Goal: Task Accomplishment & Management: Complete application form

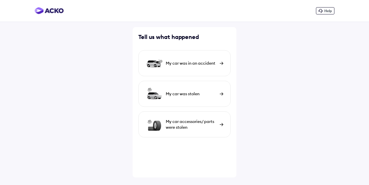
click at [184, 68] on div "My car was in an accident" at bounding box center [185, 63] width 92 height 26
click at [205, 70] on div "My car was in an accident" at bounding box center [185, 63] width 92 height 26
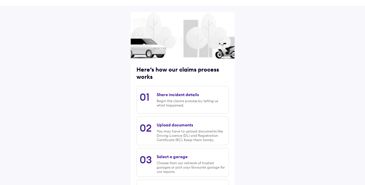
scroll to position [29, 0]
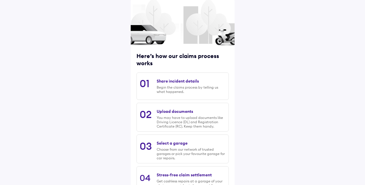
click at [201, 92] on div "Begin the claims process by telling us what happened." at bounding box center [191, 89] width 69 height 9
click at [187, 83] on div "Share incident details" at bounding box center [178, 81] width 42 height 5
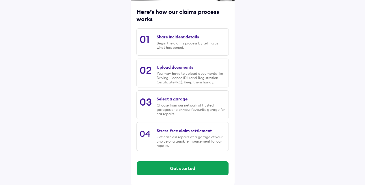
scroll to position [74, 0]
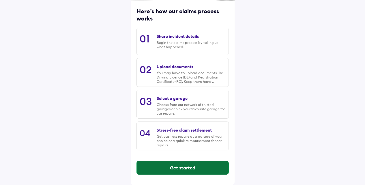
click at [180, 166] on button "Get started" at bounding box center [183, 168] width 92 height 14
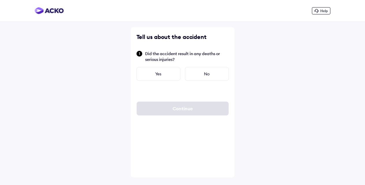
scroll to position [0, 0]
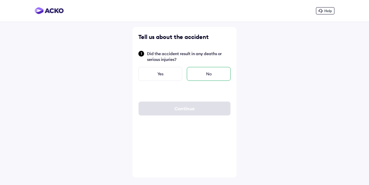
click at [211, 71] on div "No" at bounding box center [209, 74] width 44 height 14
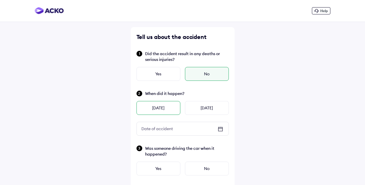
click at [162, 106] on div "Yesterday" at bounding box center [159, 108] width 44 height 14
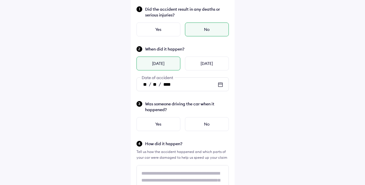
scroll to position [58, 0]
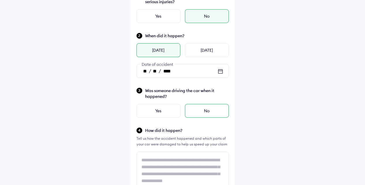
click at [206, 111] on div "No" at bounding box center [207, 111] width 44 height 14
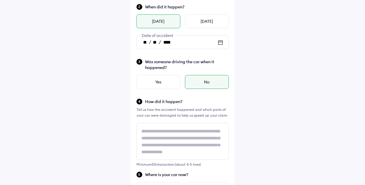
scroll to position [1, 0]
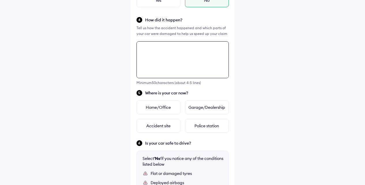
click at [151, 133] on div "Tell us about the accident Did the accident result in any deaths or serious inj…" at bounding box center [183, 78] width 104 height 439
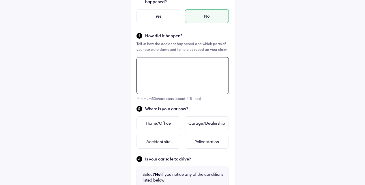
scroll to position [152, 0]
click at [171, 85] on textarea at bounding box center [183, 76] width 92 height 37
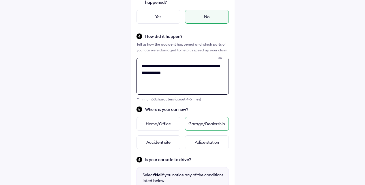
type textarea "**********"
click at [211, 122] on div "Garage/Dealership" at bounding box center [207, 124] width 44 height 14
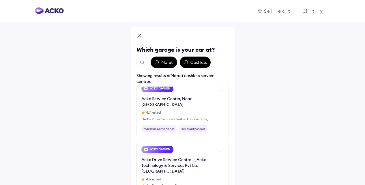
scroll to position [0, 0]
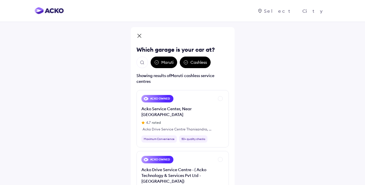
click at [141, 60] on img "Open search" at bounding box center [142, 62] width 5 height 5
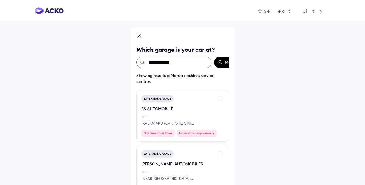
click at [191, 62] on input "**********" at bounding box center [174, 63] width 75 height 12
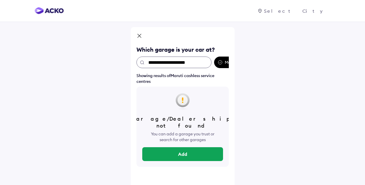
type input "**********"
click at [181, 64] on input "**********" at bounding box center [174, 63] width 75 height 12
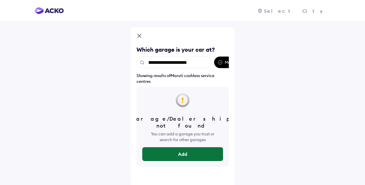
click at [189, 147] on button "Add" at bounding box center [182, 154] width 81 height 14
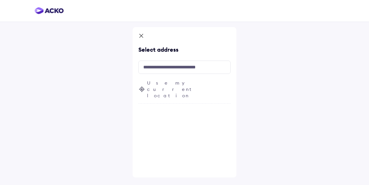
click at [173, 84] on span "Use my current location" at bounding box center [189, 89] width 84 height 19
click at [170, 70] on input "text" at bounding box center [185, 67] width 92 height 13
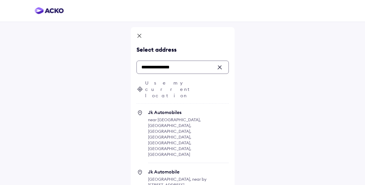
click at [186, 109] on span "Jk Automobiles" at bounding box center [188, 112] width 81 height 6
type input "**********"
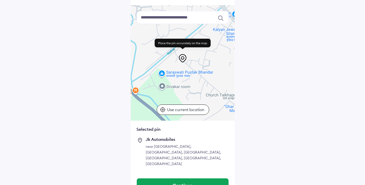
scroll to position [40, 0]
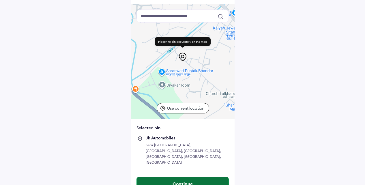
click at [201, 177] on button "Continue" at bounding box center [183, 184] width 92 height 14
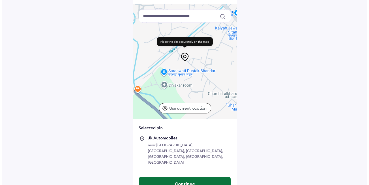
scroll to position [0, 0]
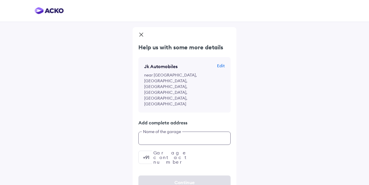
click at [190, 132] on input "text" at bounding box center [185, 138] width 92 height 13
type input "**********"
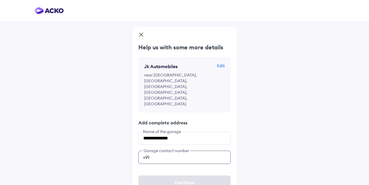
click at [218, 151] on input "number" at bounding box center [185, 157] width 92 height 13
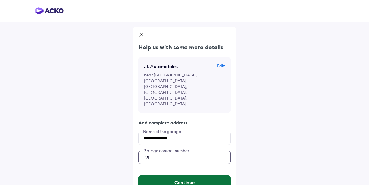
type input "**********"
click at [168, 175] on button "Continue" at bounding box center [185, 182] width 92 height 14
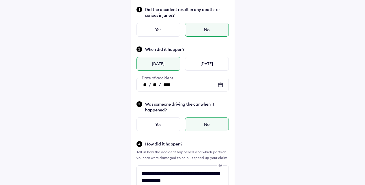
scroll to position [58, 0]
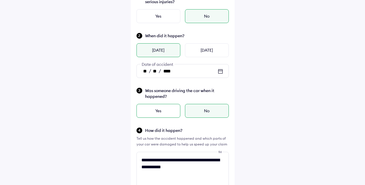
click at [173, 108] on div "Yes" at bounding box center [159, 111] width 44 height 14
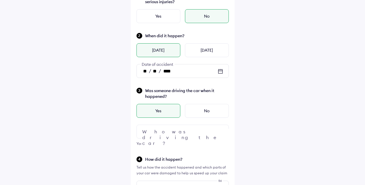
click at [209, 128] on div at bounding box center [183, 132] width 92 height 14
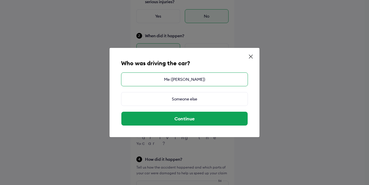
click at [197, 76] on div "Me (BAIJNATH PRASAD)" at bounding box center [184, 79] width 127 height 14
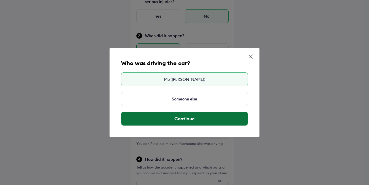
drag, startPoint x: 206, startPoint y: 116, endPoint x: 206, endPoint y: 113, distance: 3.5
click at [206, 116] on button "Continue" at bounding box center [185, 119] width 126 height 14
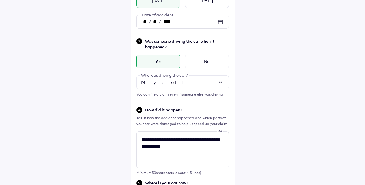
scroll to position [226, 0]
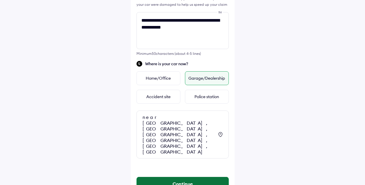
click at [208, 177] on button "Continue" at bounding box center [183, 184] width 92 height 14
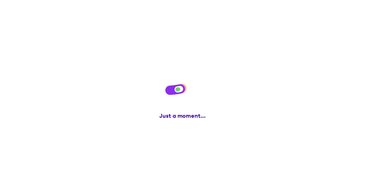
scroll to position [0, 0]
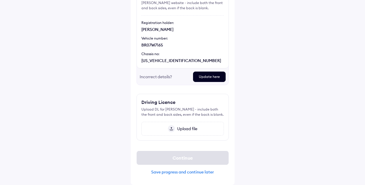
scroll to position [39, 0]
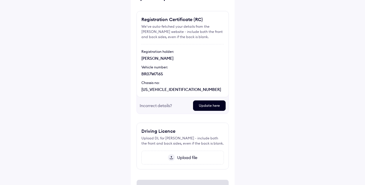
click at [202, 105] on div "Update here" at bounding box center [209, 105] width 33 height 10
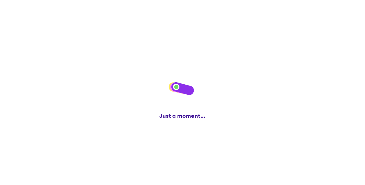
scroll to position [0, 0]
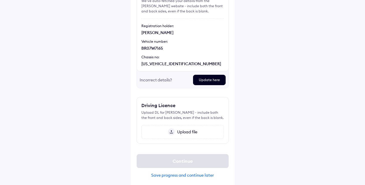
scroll to position [68, 0]
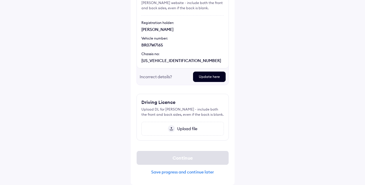
click at [189, 123] on div "Upload file" at bounding box center [182, 129] width 83 height 14
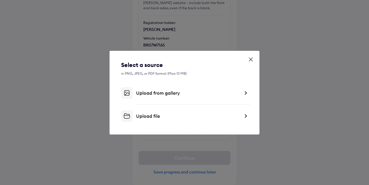
click at [253, 57] on icon at bounding box center [251, 60] width 6 height 6
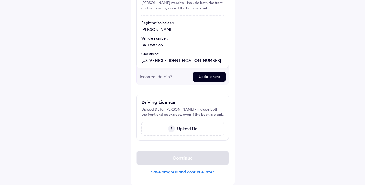
click at [188, 129] on span "Upload file" at bounding box center [186, 128] width 23 height 5
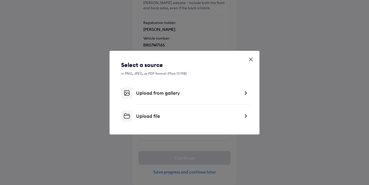
click at [172, 119] on div "Upload file" at bounding box center [188, 116] width 104 height 6
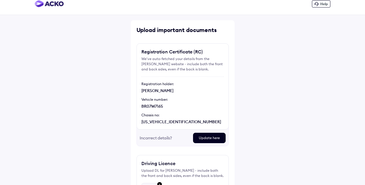
scroll to position [6, 0]
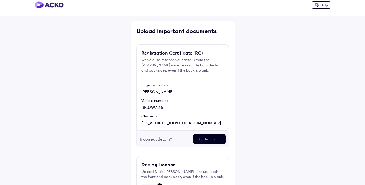
click at [155, 140] on div "Incorrect details?" at bounding box center [164, 139] width 49 height 10
click at [214, 139] on div "Update here" at bounding box center [209, 139] width 33 height 10
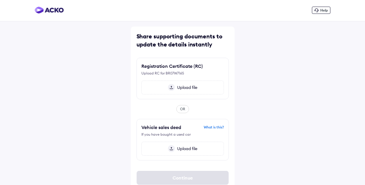
scroll to position [11, 0]
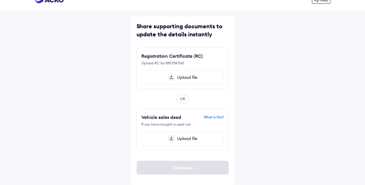
click at [196, 74] on div "Upload file" at bounding box center [182, 77] width 83 height 14
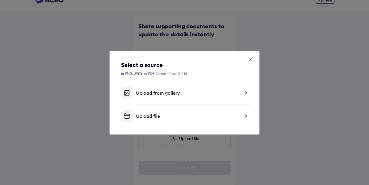
click at [177, 114] on div "Upload file" at bounding box center [188, 116] width 104 height 6
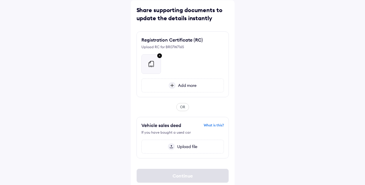
scroll to position [35, 0]
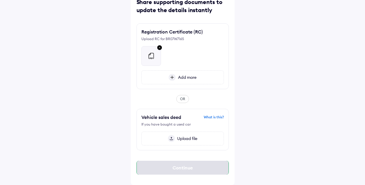
click at [222, 169] on div "Continue" at bounding box center [183, 168] width 92 height 14
click at [206, 166] on div "Continue" at bounding box center [183, 168] width 92 height 14
click at [198, 165] on div "Continue" at bounding box center [183, 168] width 92 height 14
click at [220, 117] on div "What is this?" at bounding box center [214, 117] width 20 height 5
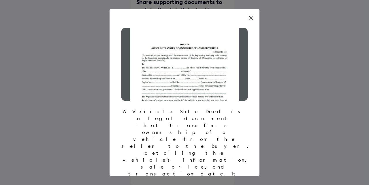
click at [253, 20] on icon at bounding box center [251, 18] width 6 height 6
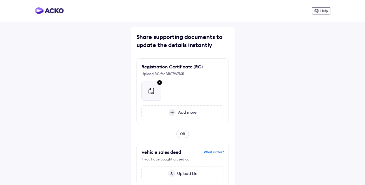
scroll to position [35, 0]
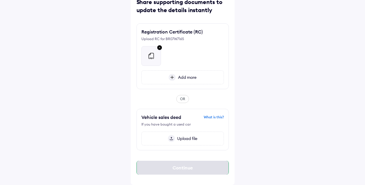
click at [223, 165] on div "Continue" at bounding box center [183, 168] width 92 height 14
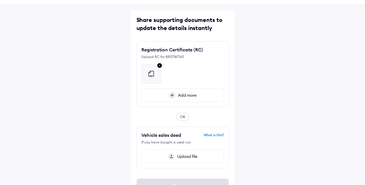
scroll to position [0, 0]
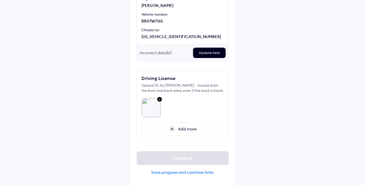
scroll to position [92, 0]
click at [178, 162] on div "Continue" at bounding box center [183, 158] width 92 height 14
click at [180, 161] on div "Continue" at bounding box center [183, 158] width 92 height 14
click at [190, 172] on div "Save progress and continue later" at bounding box center [183, 171] width 92 height 5
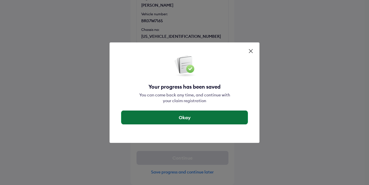
click at [223, 111] on button "Okay" at bounding box center [185, 118] width 126 height 14
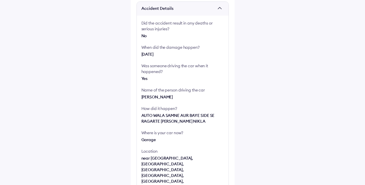
scroll to position [202, 0]
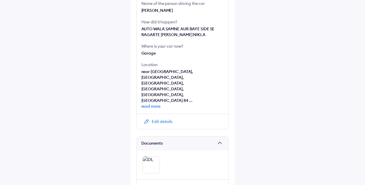
click at [184, 114] on div "Edit details" at bounding box center [183, 121] width 92 height 15
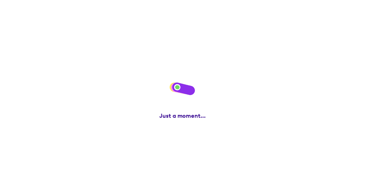
scroll to position [0, 0]
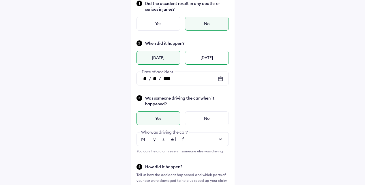
scroll to position [115, 0]
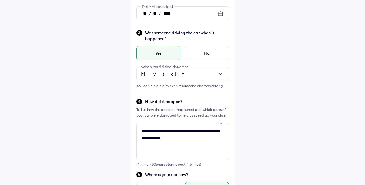
click at [207, 71] on div at bounding box center [183, 74] width 92 height 14
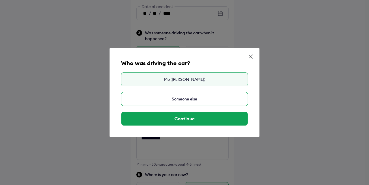
click at [201, 100] on div "Someone else" at bounding box center [184, 99] width 127 height 14
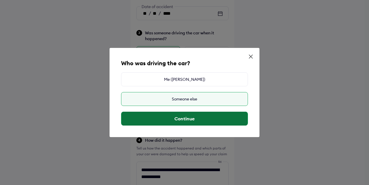
click at [202, 113] on button "Continue" at bounding box center [185, 119] width 126 height 14
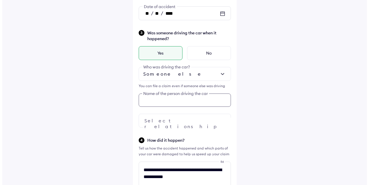
scroll to position [123, 0]
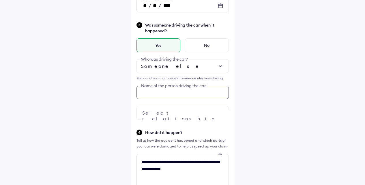
click at [189, 100] on div "Was someone driving the car when it happened? Yes No Someone else Who was drivi…" at bounding box center [183, 71] width 92 height 98
type input "**********"
click at [208, 115] on div at bounding box center [183, 113] width 92 height 14
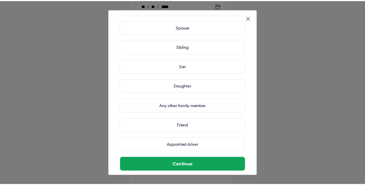
scroll to position [60, 0]
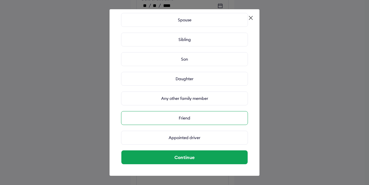
click at [197, 117] on div "Friend" at bounding box center [184, 118] width 127 height 14
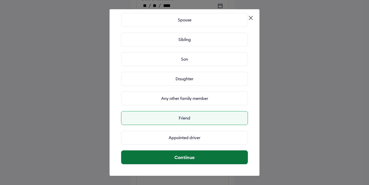
click at [200, 158] on button "Continue" at bounding box center [185, 157] width 126 height 14
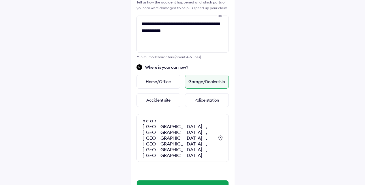
scroll to position [265, 0]
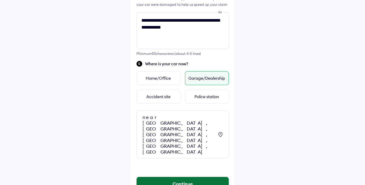
click at [192, 177] on button "Continue" at bounding box center [183, 184] width 92 height 14
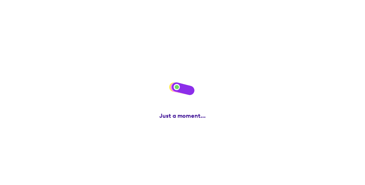
scroll to position [0, 0]
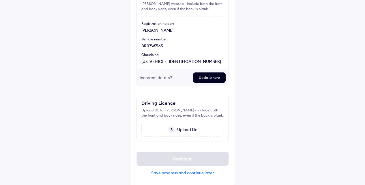
scroll to position [68, 0]
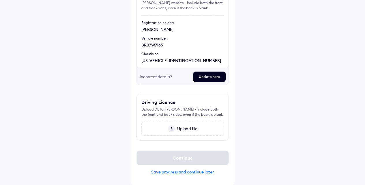
click at [192, 127] on span "Upload file" at bounding box center [186, 128] width 23 height 5
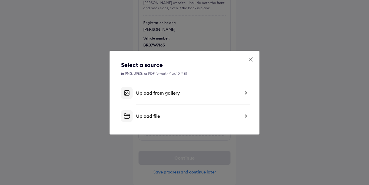
click at [197, 96] on div "Upload from gallery" at bounding box center [188, 93] width 104 height 6
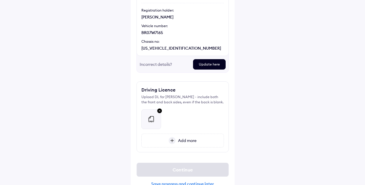
scroll to position [92, 0]
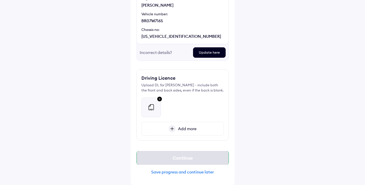
click at [180, 160] on div "Continue" at bounding box center [183, 158] width 92 height 14
click at [183, 158] on div "Continue" at bounding box center [183, 158] width 92 height 14
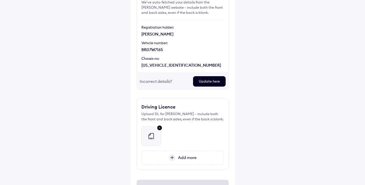
click at [212, 82] on div "Update here" at bounding box center [209, 81] width 33 height 10
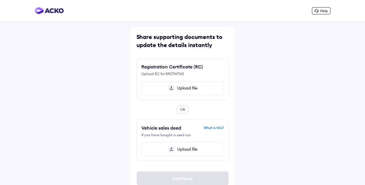
click at [203, 83] on div "Upload file" at bounding box center [182, 88] width 83 height 14
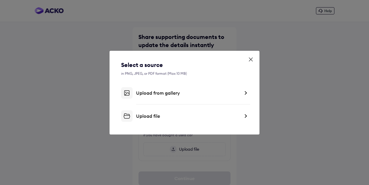
click at [187, 116] on div "Upload file" at bounding box center [188, 116] width 104 height 6
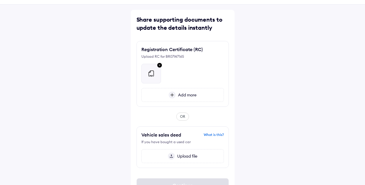
scroll to position [35, 0]
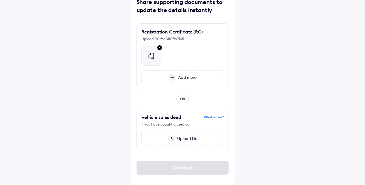
click at [219, 115] on div "What is this?" at bounding box center [214, 117] width 20 height 5
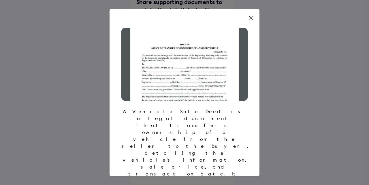
click at [254, 15] on div "A Vehicle Sale Deed is a legal document that transfers ownership of a vehicle f…" at bounding box center [185, 92] width 150 height 167
click at [251, 17] on icon at bounding box center [250, 17] width 3 height 3
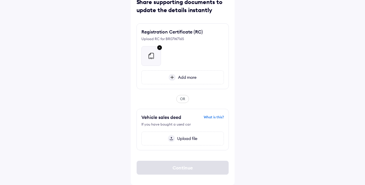
click at [190, 137] on span "Upload file" at bounding box center [186, 138] width 23 height 5
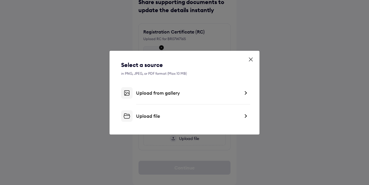
click at [180, 109] on div "Select a source in PNG, JPEG, or PDF format (Max 10 MB) Upload from gallery Upl…" at bounding box center [184, 91] width 127 height 61
click at [157, 115] on div "Upload file" at bounding box center [188, 116] width 104 height 6
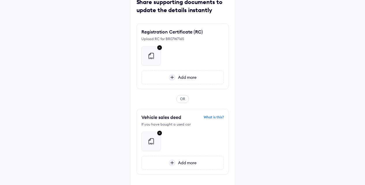
scroll to position [59, 0]
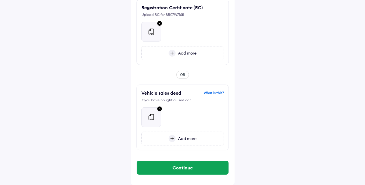
click at [190, 160] on div "Continue" at bounding box center [183, 167] width 92 height 23
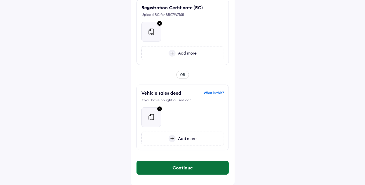
click at [191, 168] on button "Continue" at bounding box center [183, 168] width 92 height 14
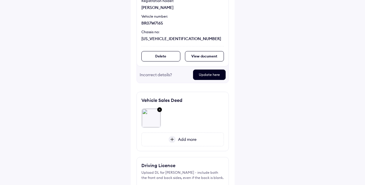
scroll to position [67, 0]
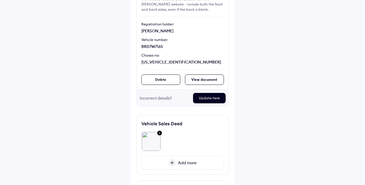
click at [203, 73] on div "Registration Certificate (RC) We've auto-fetched your details from the Vahan we…" at bounding box center [183, 37] width 92 height 106
click at [202, 76] on div "View document" at bounding box center [204, 79] width 39 height 10
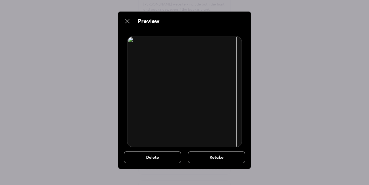
click at [130, 41] on img at bounding box center [184, 91] width 115 height 111
click at [128, 21] on img at bounding box center [127, 21] width 7 height 7
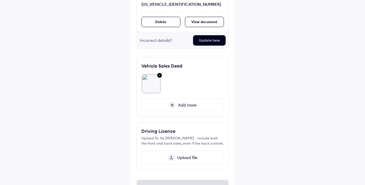
scroll to position [153, 0]
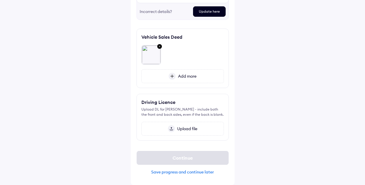
click at [181, 128] on span "Upload file" at bounding box center [186, 128] width 23 height 5
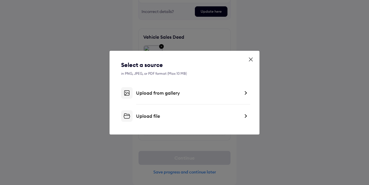
click at [184, 117] on div "Upload file" at bounding box center [188, 116] width 104 height 6
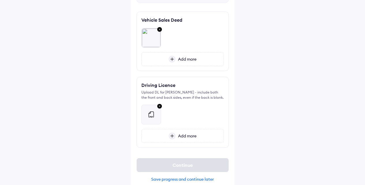
scroll to position [178, 0]
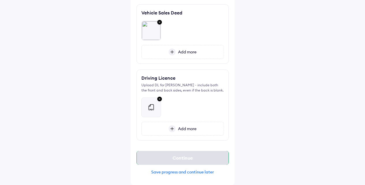
click at [191, 158] on div "Continue" at bounding box center [183, 158] width 92 height 14
click at [204, 156] on div "Continue" at bounding box center [183, 158] width 92 height 14
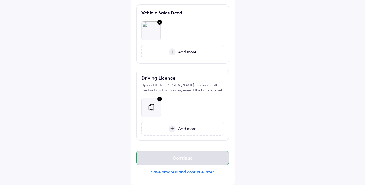
click at [179, 164] on div "Continue" at bounding box center [183, 158] width 92 height 14
click at [192, 127] on span "Add more" at bounding box center [186, 128] width 21 height 5
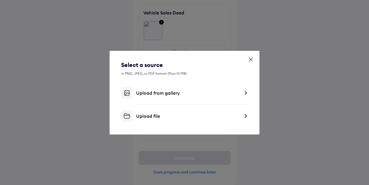
click at [253, 60] on icon at bounding box center [251, 60] width 6 height 6
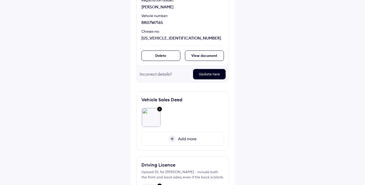
scroll to position [91, 0]
click at [216, 73] on div "Update here" at bounding box center [209, 74] width 33 height 10
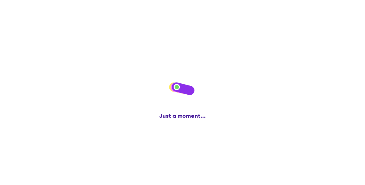
scroll to position [0, 0]
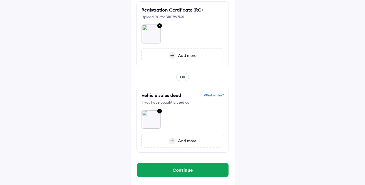
scroll to position [59, 0]
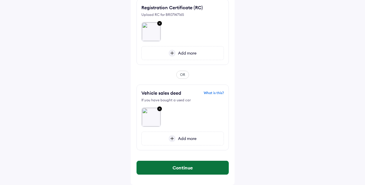
click at [189, 167] on button "Continue" at bounding box center [183, 168] width 92 height 14
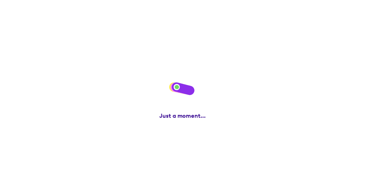
scroll to position [0, 0]
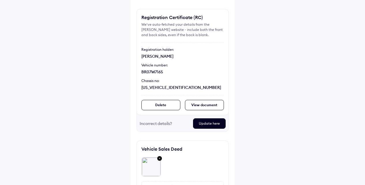
scroll to position [153, 0]
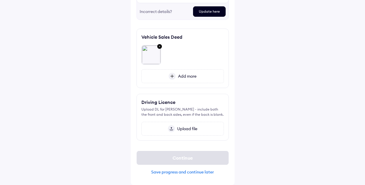
click at [190, 129] on span "Upload file" at bounding box center [186, 128] width 23 height 5
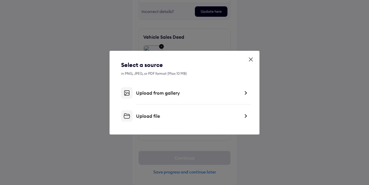
click at [169, 111] on div "Upload file" at bounding box center [184, 116] width 127 height 12
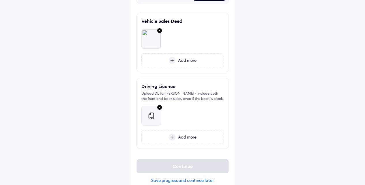
scroll to position [178, 0]
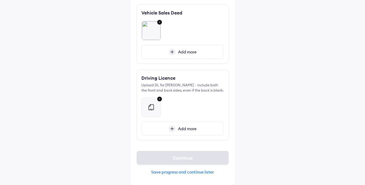
click at [219, 129] on div "Add more" at bounding box center [182, 129] width 83 height 14
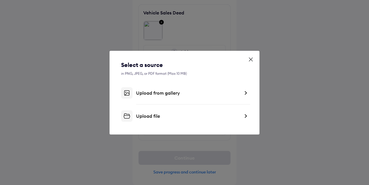
click at [253, 57] on icon at bounding box center [251, 60] width 6 height 6
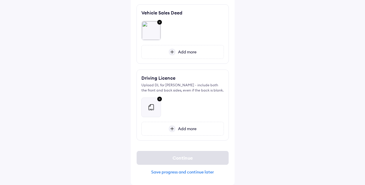
click at [198, 170] on div "Save progress and continue later" at bounding box center [183, 171] width 92 height 5
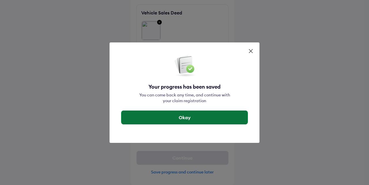
click at [210, 114] on button "Okay" at bounding box center [185, 118] width 126 height 14
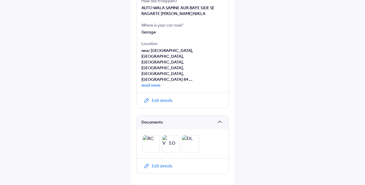
scroll to position [243, 0]
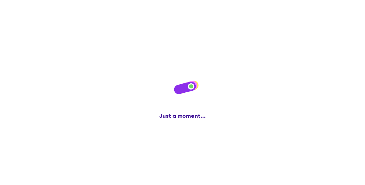
scroll to position [0, 0]
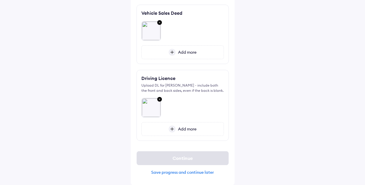
scroll to position [178, 0]
click at [192, 129] on span "Add more" at bounding box center [186, 128] width 21 height 5
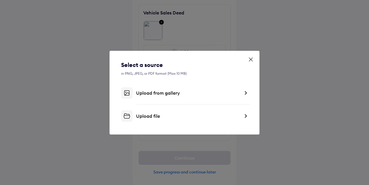
click at [251, 55] on div "Select a source in PNG, JPEG, or PDF format (Max 10 MB) Upload from gallery Upl…" at bounding box center [185, 93] width 150 height 84
click at [253, 59] on icon at bounding box center [251, 60] width 6 height 6
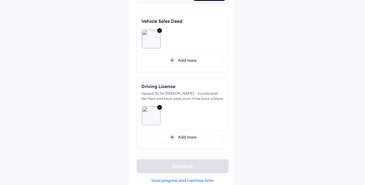
scroll to position [178, 0]
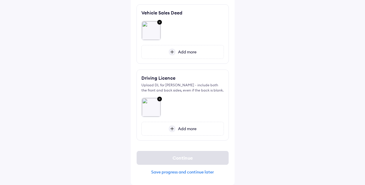
click at [298, 50] on div "Help Upload important documents Registration Certificate (RC) We've auto-fetche…" at bounding box center [182, 3] width 365 height 363
click at [195, 170] on div "Save progress and continue later" at bounding box center [183, 171] width 92 height 5
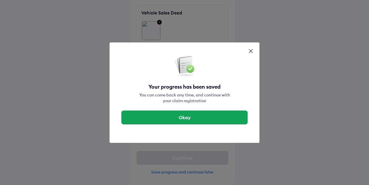
click at [253, 51] on icon at bounding box center [251, 51] width 6 height 6
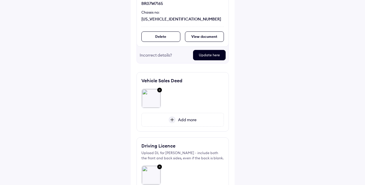
scroll to position [120, 0]
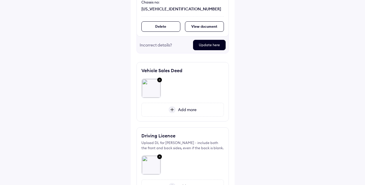
click at [178, 117] on div "Vehicle Sales Deed Add more" at bounding box center [183, 91] width 92 height 59
click at [182, 111] on span "Add more" at bounding box center [186, 109] width 21 height 5
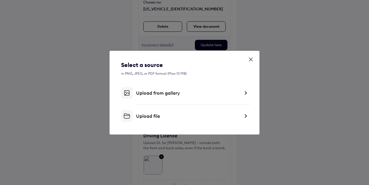
click at [174, 115] on div "Upload file" at bounding box center [188, 116] width 104 height 6
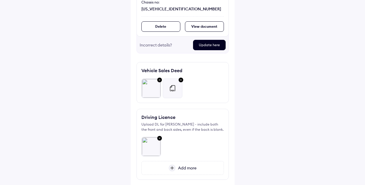
scroll to position [159, 0]
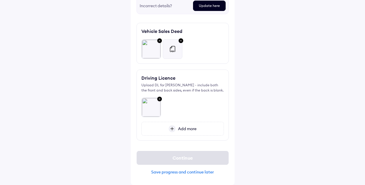
click at [185, 126] on div "Add more" at bounding box center [182, 129] width 83 height 14
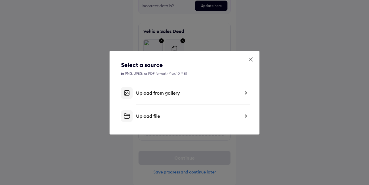
click at [167, 113] on div "Upload file" at bounding box center [188, 116] width 104 height 6
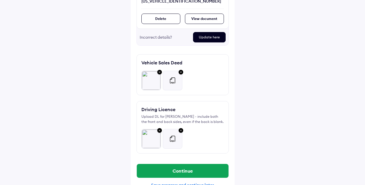
scroll to position [141, 0]
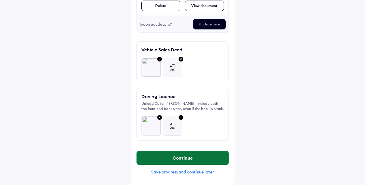
click at [181, 153] on button "Continue" at bounding box center [183, 158] width 92 height 14
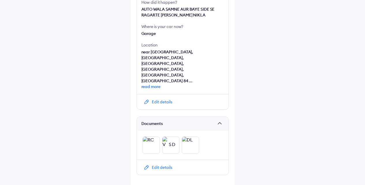
scroll to position [243, 0]
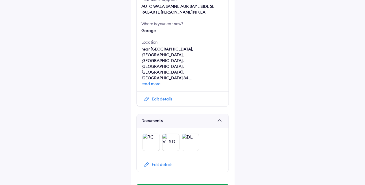
click at [164, 162] on div "Edit details" at bounding box center [162, 165] width 20 height 6
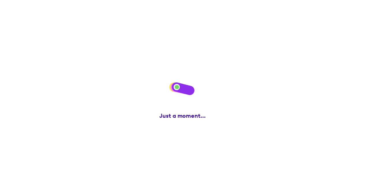
scroll to position [0, 0]
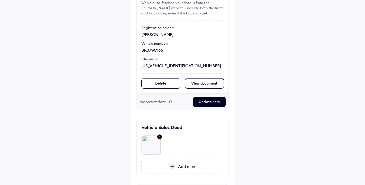
scroll to position [87, 0]
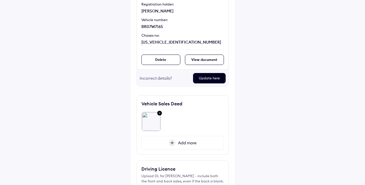
click at [205, 77] on div "Update here" at bounding box center [209, 78] width 33 height 10
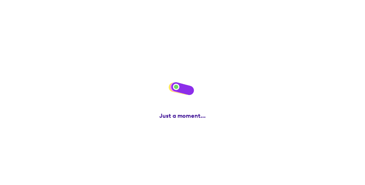
scroll to position [0, 0]
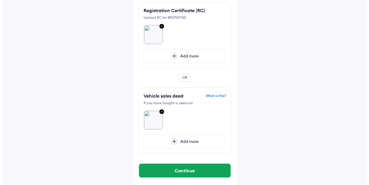
scroll to position [58, 0]
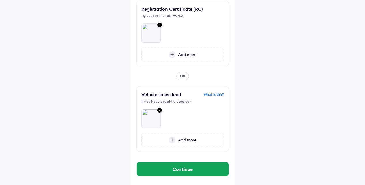
click at [159, 109] on img at bounding box center [159, 111] width 7 height 8
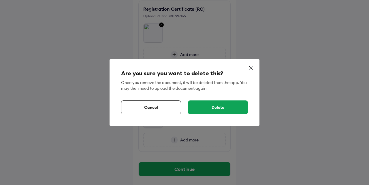
click at [222, 104] on div "Delete" at bounding box center [218, 107] width 60 height 14
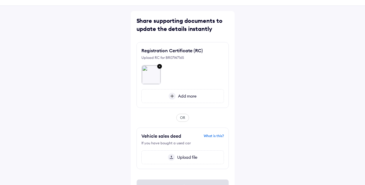
scroll to position [6, 0]
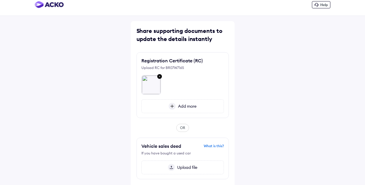
click at [179, 104] on span "Add more" at bounding box center [186, 106] width 21 height 5
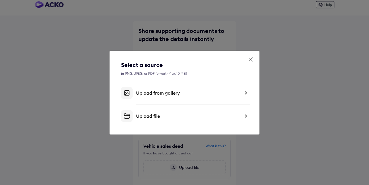
click at [173, 118] on div "Upload file" at bounding box center [188, 116] width 104 height 6
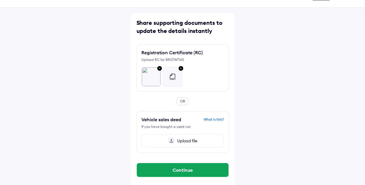
scroll to position [16, 0]
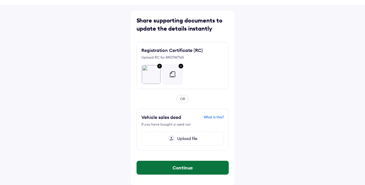
click at [184, 167] on button "Continue" at bounding box center [183, 168] width 92 height 14
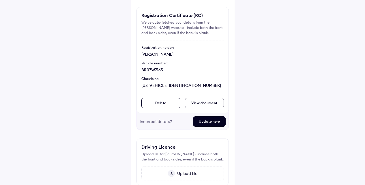
scroll to position [88, 0]
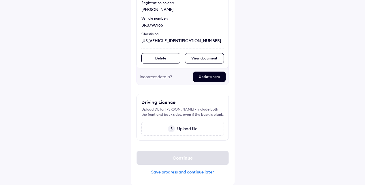
click at [186, 128] on span "Upload file" at bounding box center [186, 128] width 23 height 5
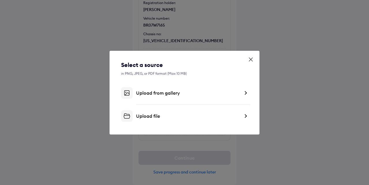
click at [154, 113] on div "Upload file" at bounding box center [188, 116] width 104 height 6
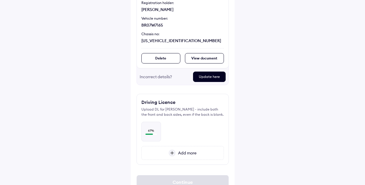
click at [163, 153] on div "Add more" at bounding box center [182, 153] width 83 height 14
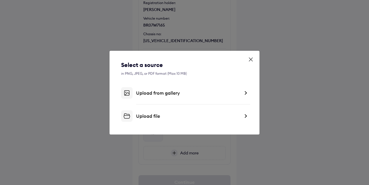
click at [163, 112] on div "Upload file" at bounding box center [184, 116] width 127 height 12
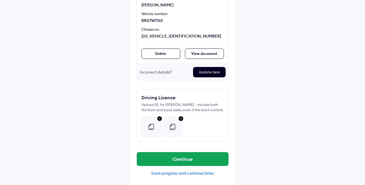
scroll to position [94, 0]
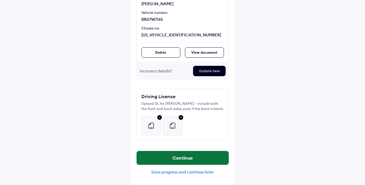
click at [180, 154] on button "Continue" at bounding box center [183, 158] width 92 height 14
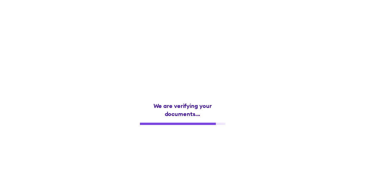
scroll to position [0, 0]
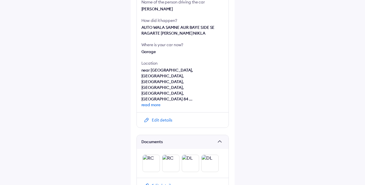
scroll to position [243, 0]
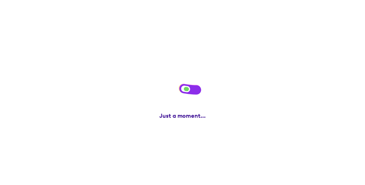
scroll to position [0, 0]
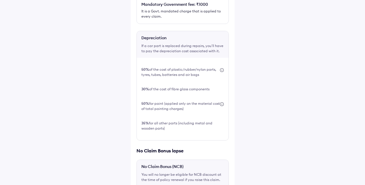
scroll to position [222, 0]
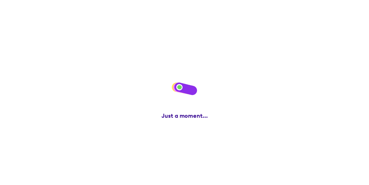
scroll to position [0, 0]
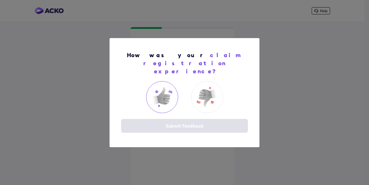
click at [158, 101] on img at bounding box center [162, 96] width 23 height 23
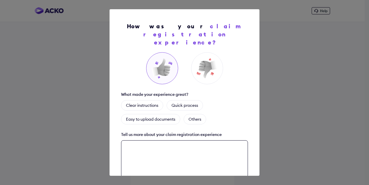
click at [190, 140] on div "Maximum 500 characters (about 4-5 lines)" at bounding box center [184, 162] width 127 height 44
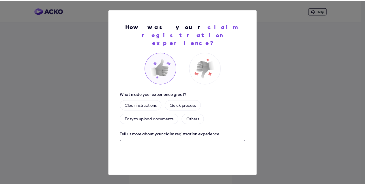
scroll to position [34, 0]
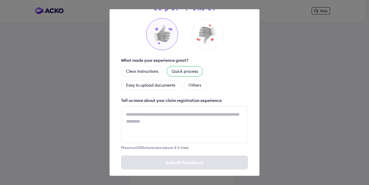
click at [184, 66] on div "Quick process" at bounding box center [185, 71] width 36 height 10
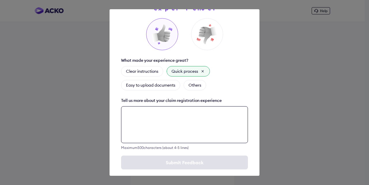
click at [192, 111] on textarea at bounding box center [184, 124] width 127 height 37
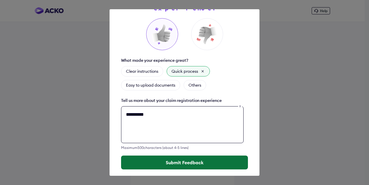
type textarea "*********"
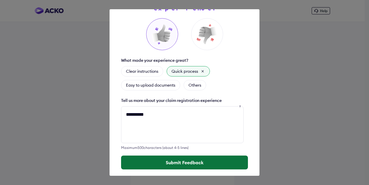
click at [175, 156] on button "Submit Feedback" at bounding box center [184, 163] width 127 height 14
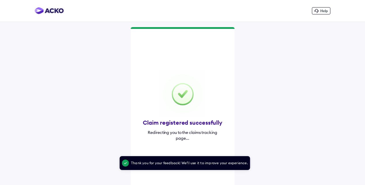
scroll to position [6, 0]
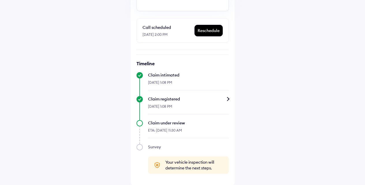
scroll to position [136, 0]
click at [197, 130] on div "ETA: [DATE] 11:30 AM" at bounding box center [188, 132] width 81 height 12
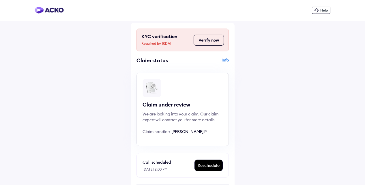
scroll to position [0, 0]
